Goal: Find specific page/section: Find specific page/section

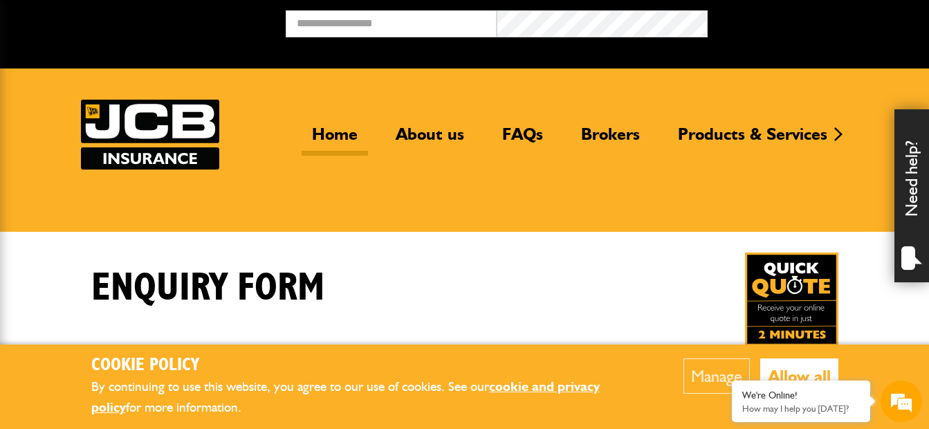
click at [333, 131] on link "Home" at bounding box center [334, 140] width 66 height 32
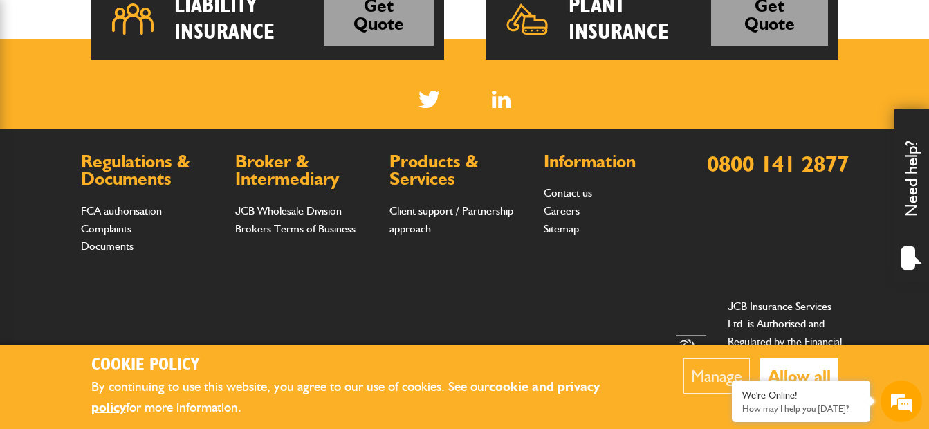
scroll to position [1210, 0]
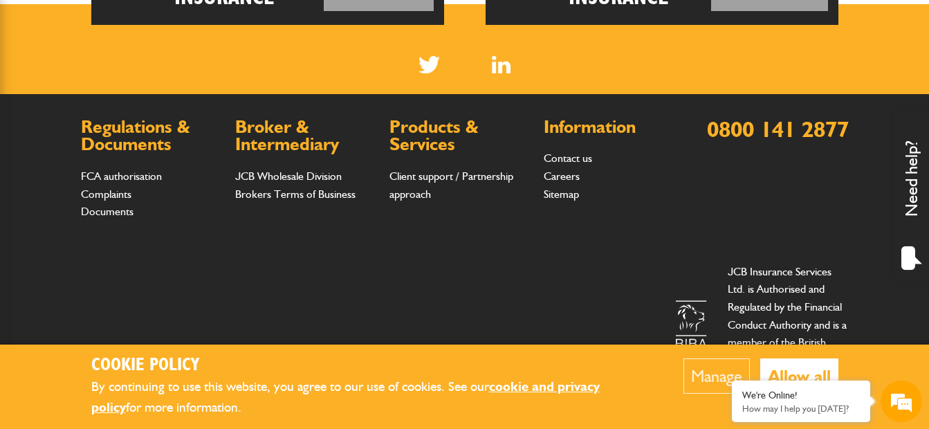
click at [788, 374] on button "Allow all" at bounding box center [799, 375] width 78 height 35
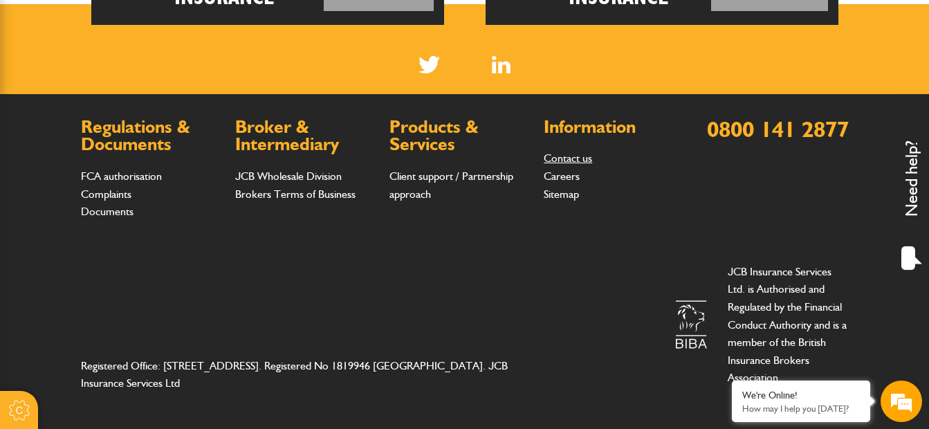
click at [566, 161] on link "Contact us" at bounding box center [567, 157] width 48 height 13
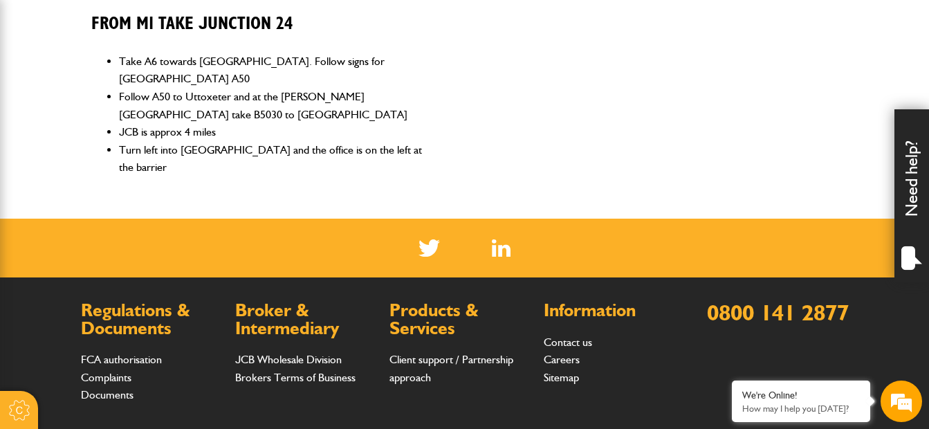
scroll to position [691, 0]
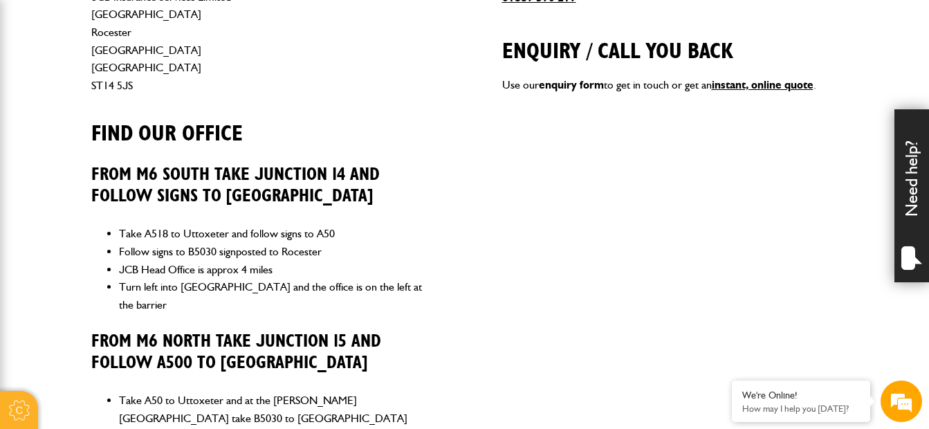
click at [567, 86] on link "enquiry form" at bounding box center [571, 84] width 65 height 13
